Goal: Task Accomplishment & Management: Use online tool/utility

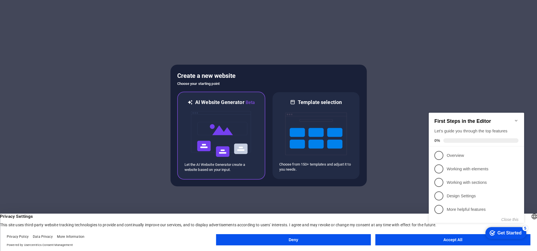
click at [212, 123] on img at bounding box center [222, 134] width 62 height 56
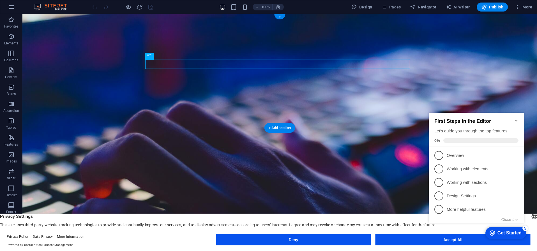
click at [518, 118] on icon "Minimize checklist" at bounding box center [516, 120] width 4 height 4
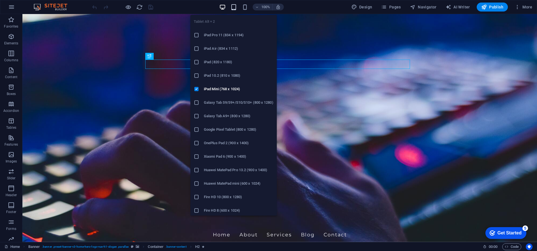
click at [237, 6] on icon "button" at bounding box center [234, 7] width 6 height 6
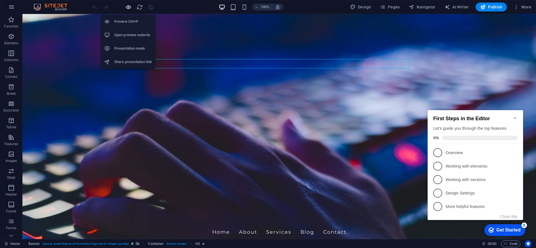
click at [130, 8] on icon "button" at bounding box center [128, 7] width 6 height 6
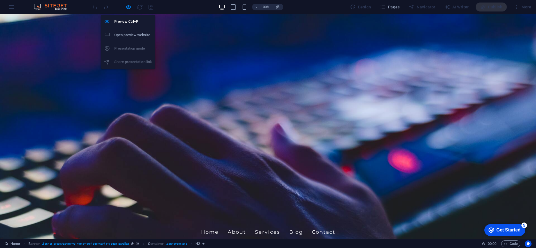
click at [124, 35] on h6 "Open preview website" at bounding box center [133, 35] width 38 height 7
